Goal: Transaction & Acquisition: Purchase product/service

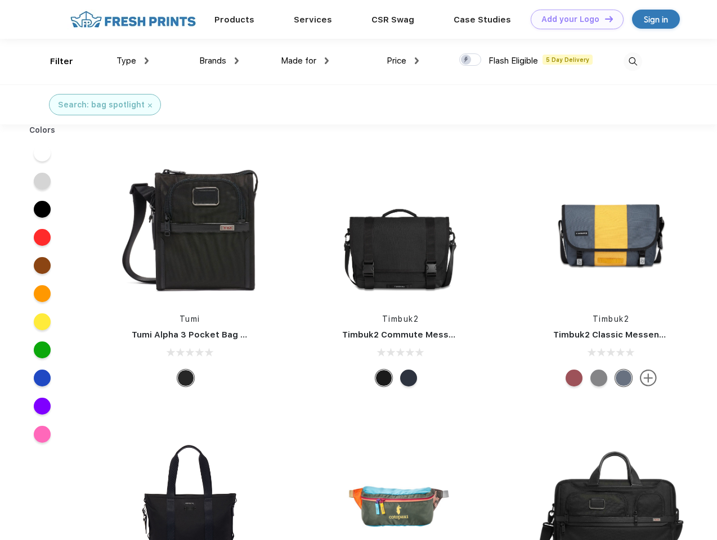
click at [573, 19] on link "Add your Logo Design Tool" at bounding box center [577, 20] width 93 height 20
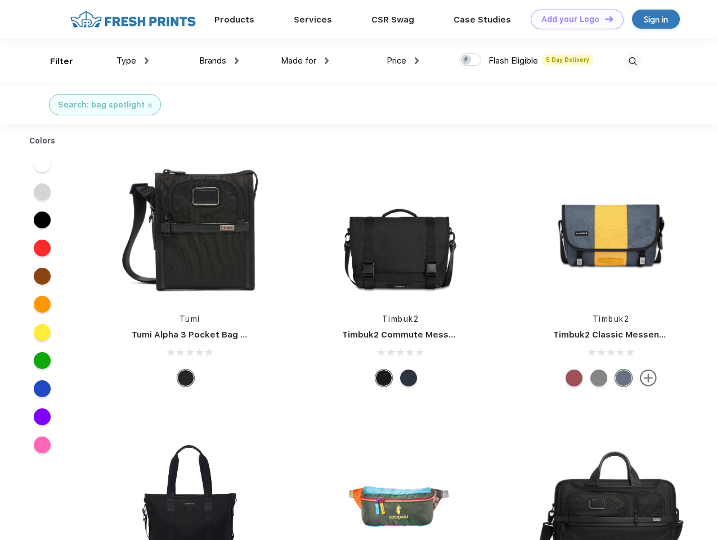
click at [0, 0] on div "Design Tool" at bounding box center [0, 0] width 0 height 0
click at [604, 19] on link "Add your Logo Design Tool" at bounding box center [577, 20] width 93 height 20
click at [54, 61] on div "Filter" at bounding box center [61, 61] width 23 height 13
click at [133, 61] on span "Type" at bounding box center [126, 61] width 20 height 10
click at [219, 61] on span "Brands" at bounding box center [212, 61] width 27 height 10
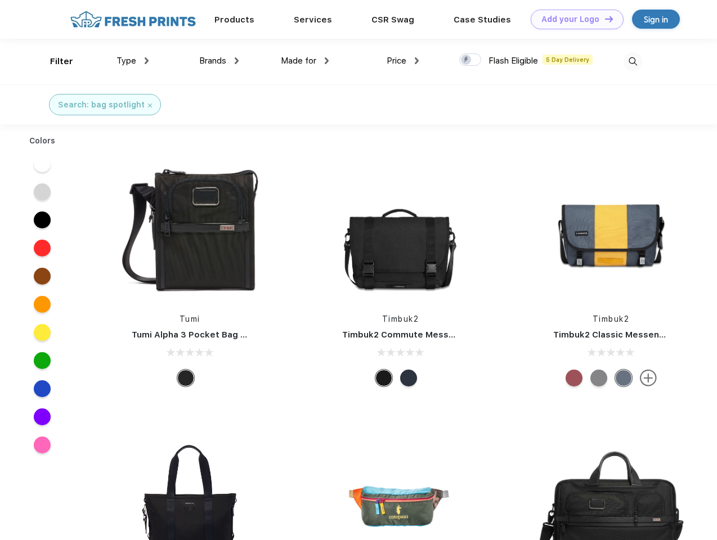
click at [305, 61] on span "Made for" at bounding box center [298, 61] width 35 height 10
click at [403, 61] on span "Price" at bounding box center [397, 61] width 20 height 10
click at [470, 60] on div at bounding box center [470, 59] width 22 height 12
click at [467, 60] on input "checkbox" at bounding box center [462, 56] width 7 height 7
click at [633, 61] on img at bounding box center [633, 61] width 19 height 19
